Goal: Task Accomplishment & Management: Use online tool/utility

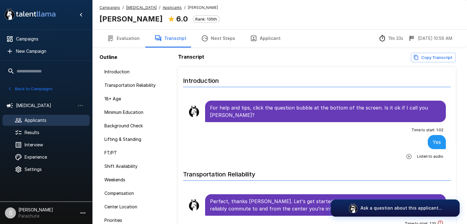
scroll to position [184, 0]
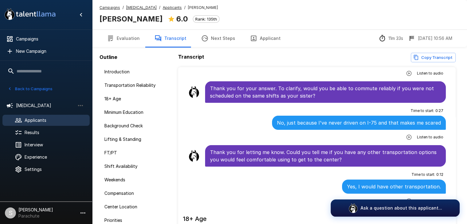
click at [28, 90] on button "Back to Campaigns" at bounding box center [30, 89] width 48 height 10
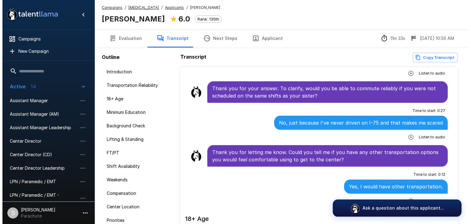
scroll to position [223, 0]
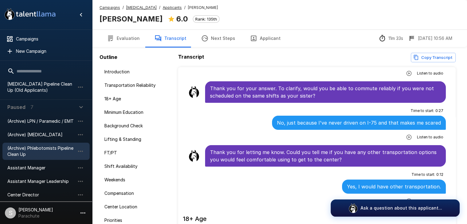
click at [42, 145] on span "(Archive) Phlebotomists Pipeline Clean Up" at bounding box center [41, 151] width 68 height 12
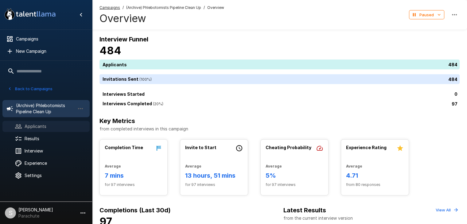
click at [35, 126] on span "Applicants" at bounding box center [55, 126] width 60 height 6
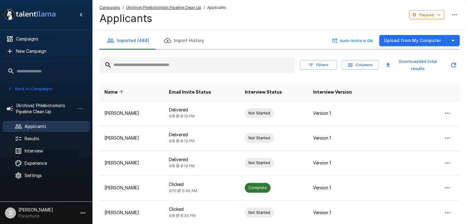
click at [169, 62] on input "text" at bounding box center [197, 65] width 196 height 11
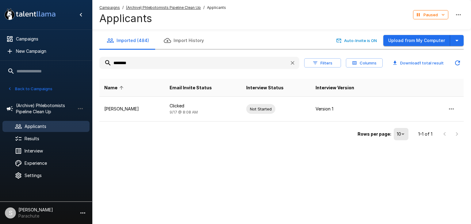
click at [124, 65] on input "********" at bounding box center [191, 62] width 185 height 11
type input "******"
click at [32, 91] on button "Back to Campaigns" at bounding box center [30, 89] width 48 height 10
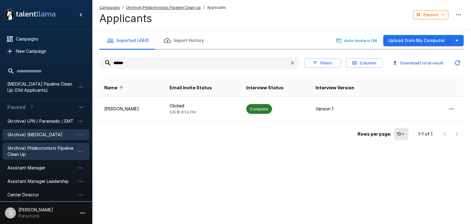
click at [35, 132] on span "(Archive) [MEDICAL_DATA]" at bounding box center [41, 135] width 68 height 6
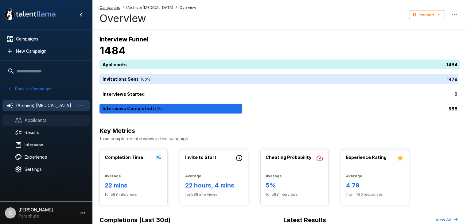
click at [52, 118] on span "Applicants" at bounding box center [55, 120] width 60 height 6
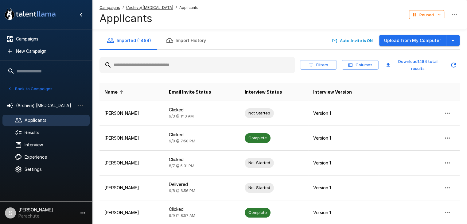
click at [156, 69] on input "text" at bounding box center [197, 65] width 196 height 11
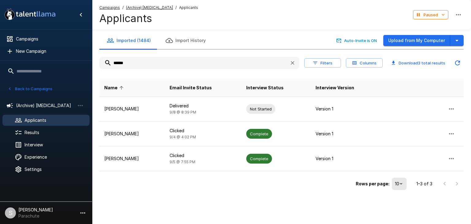
type input "******"
click at [32, 87] on button "Back to Campaigns" at bounding box center [30, 89] width 48 height 10
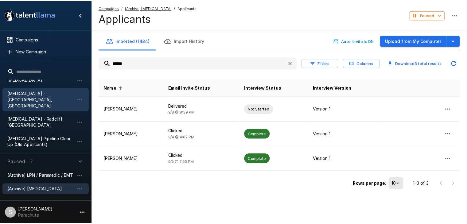
scroll to position [141, 0]
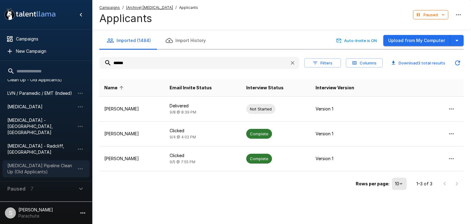
click at [39, 163] on span "[MEDICAL_DATA] Pipeline Clean Up (Old Applicants)" at bounding box center [41, 169] width 68 height 12
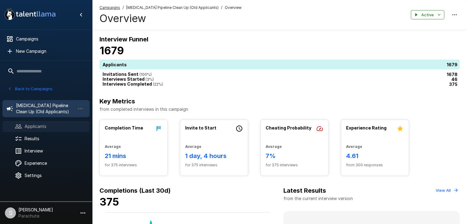
click at [56, 127] on span "Applicants" at bounding box center [55, 126] width 60 height 6
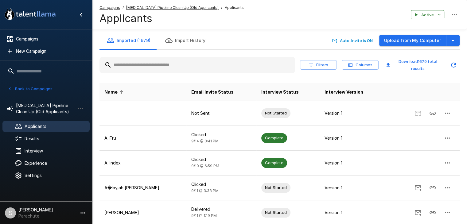
click at [173, 66] on input "text" at bounding box center [197, 65] width 196 height 11
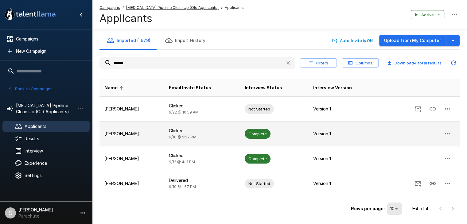
type input "******"
click at [191, 128] on p "Clicked" at bounding box center [202, 131] width 66 height 6
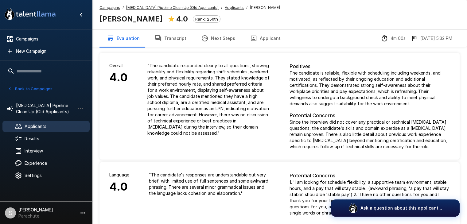
click at [180, 37] on button "Transcript" at bounding box center [170, 38] width 47 height 17
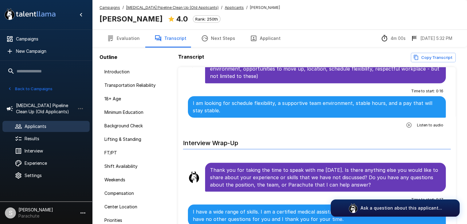
scroll to position [1142, 0]
